Goal: Communication & Community: Connect with others

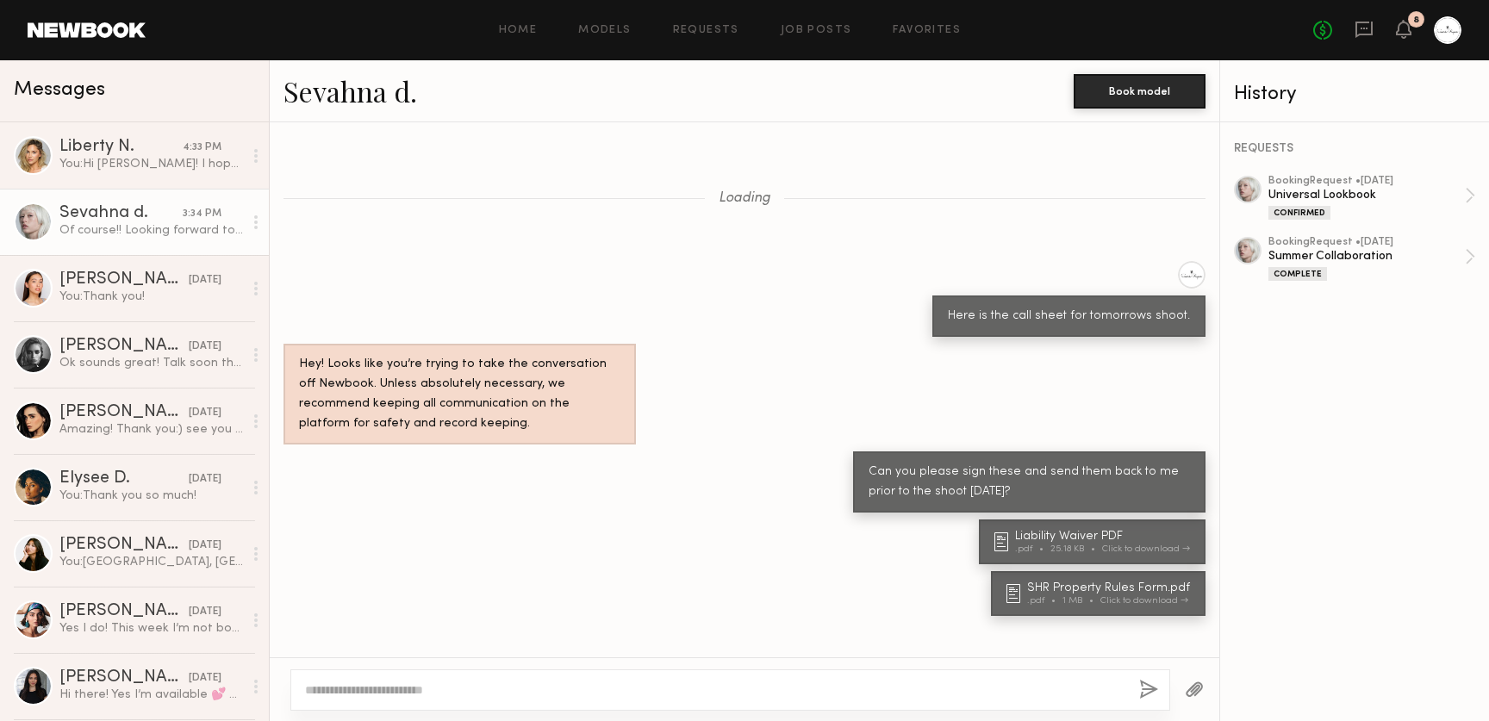
scroll to position [857, 0]
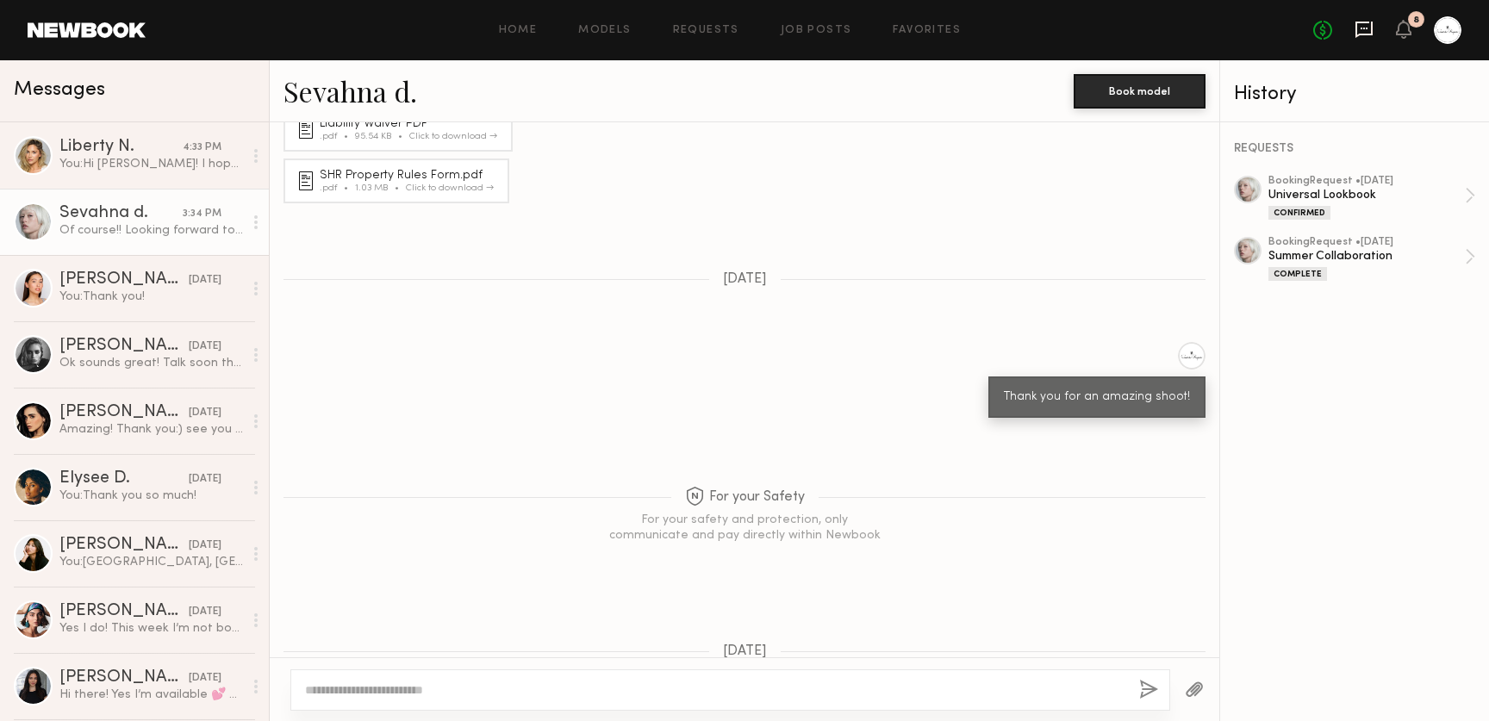
click at [1361, 25] on icon at bounding box center [1364, 29] width 19 height 19
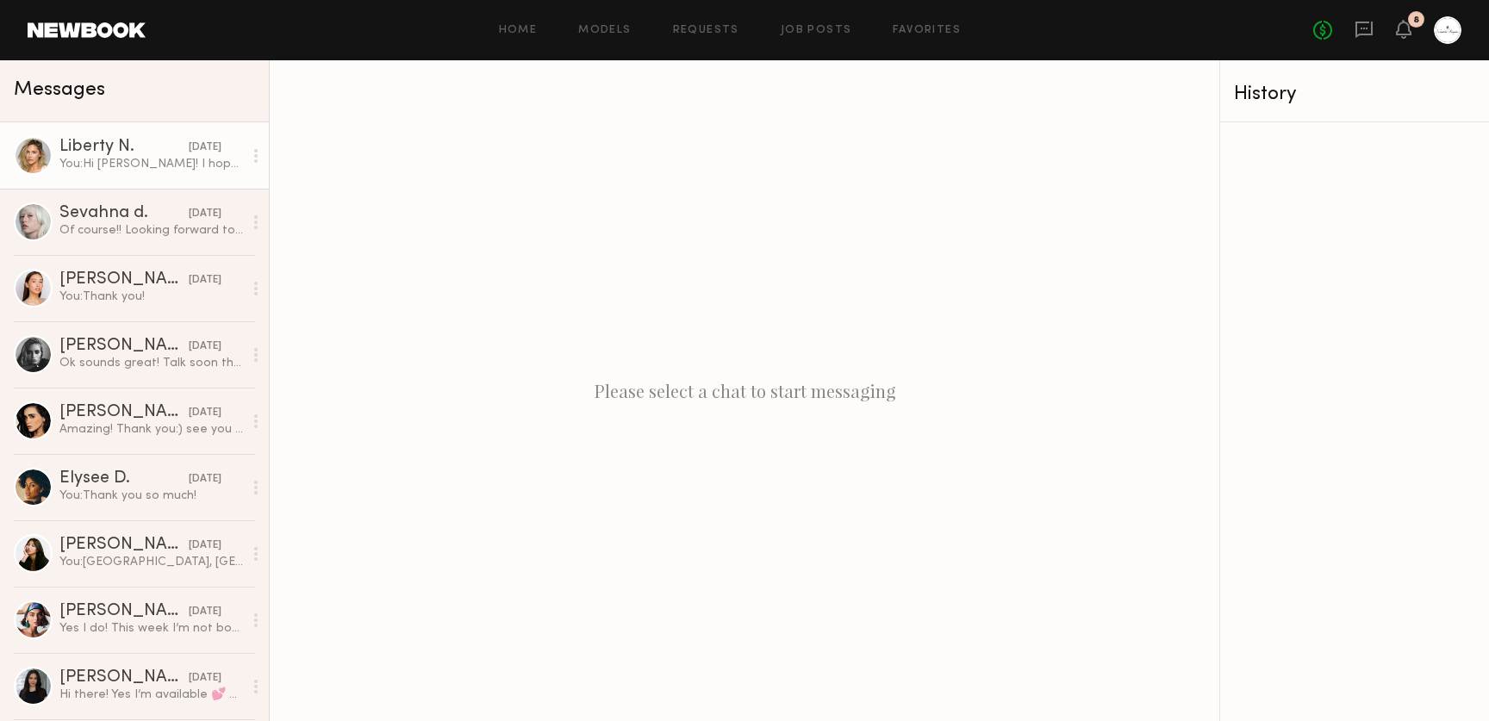
click at [128, 171] on div "You: Hi [PERSON_NAME]! I hope all is well, I wanted to see if you are available…" at bounding box center [151, 164] width 184 height 16
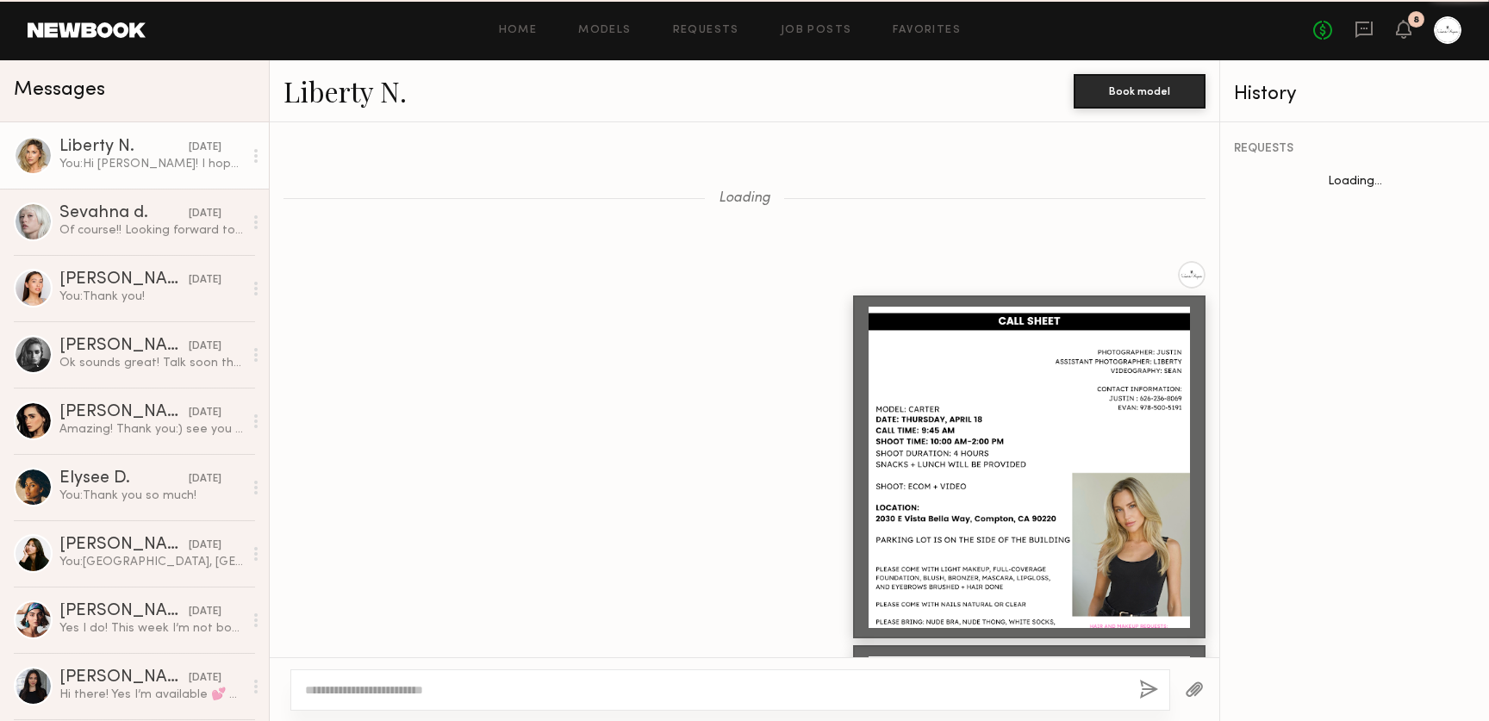
scroll to position [2246, 0]
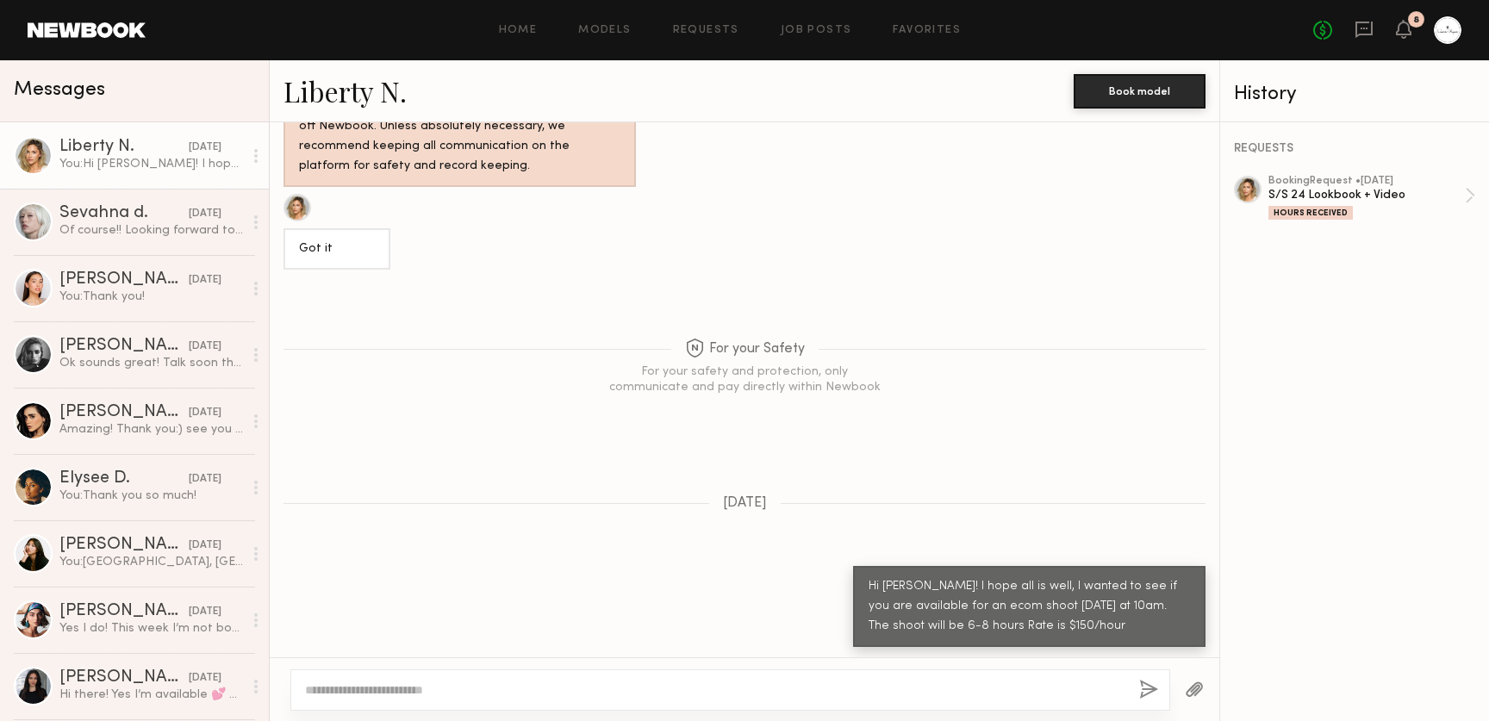
click at [33, 158] on div at bounding box center [33, 155] width 39 height 39
click at [292, 202] on div at bounding box center [297, 208] width 28 height 28
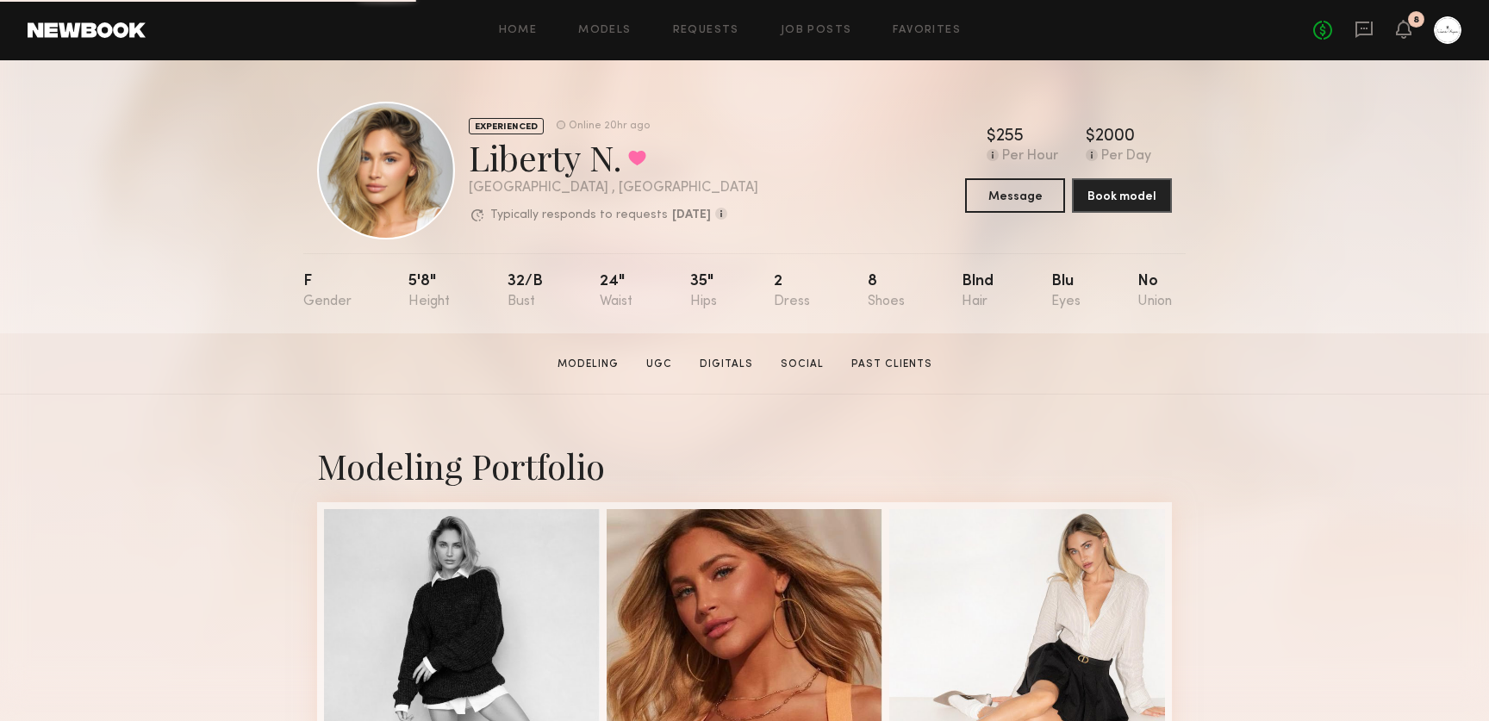
scroll to position [50, 0]
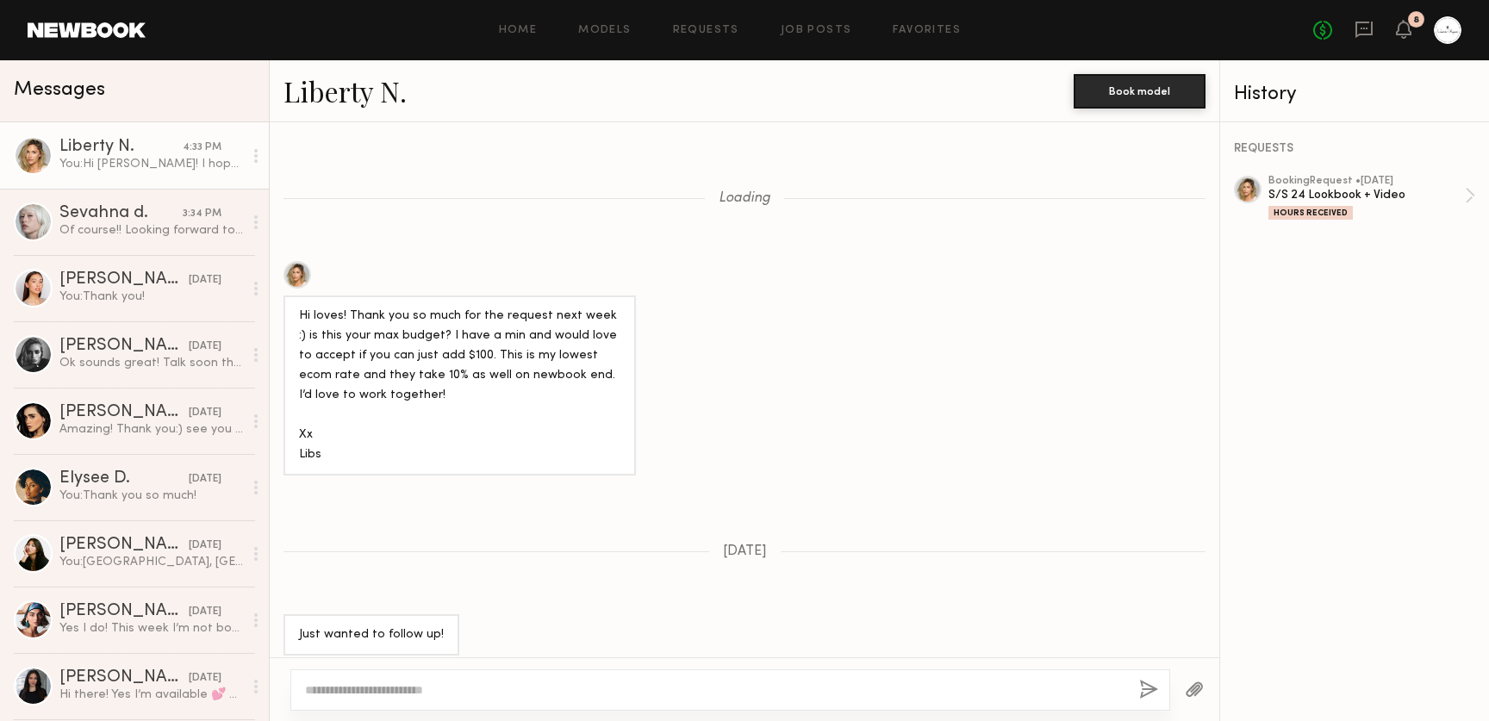
scroll to position [2747, 0]
